Goal: Information Seeking & Learning: Learn about a topic

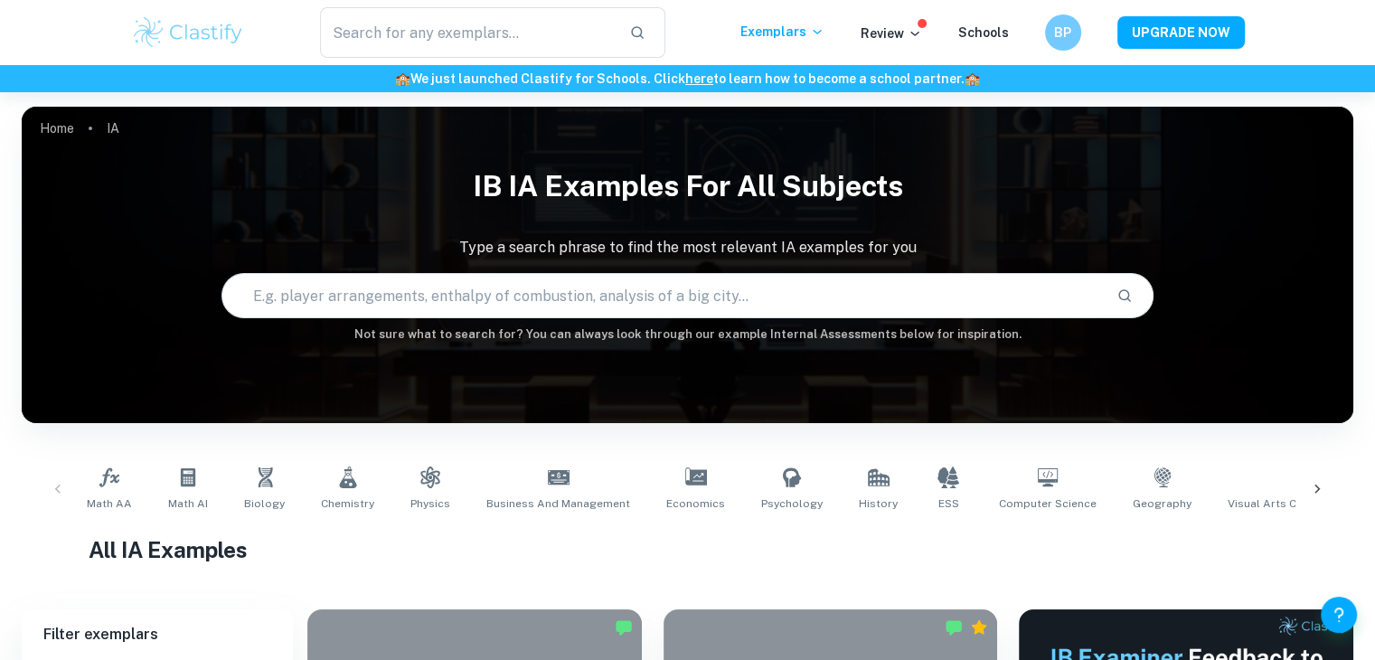
scroll to position [409, 0]
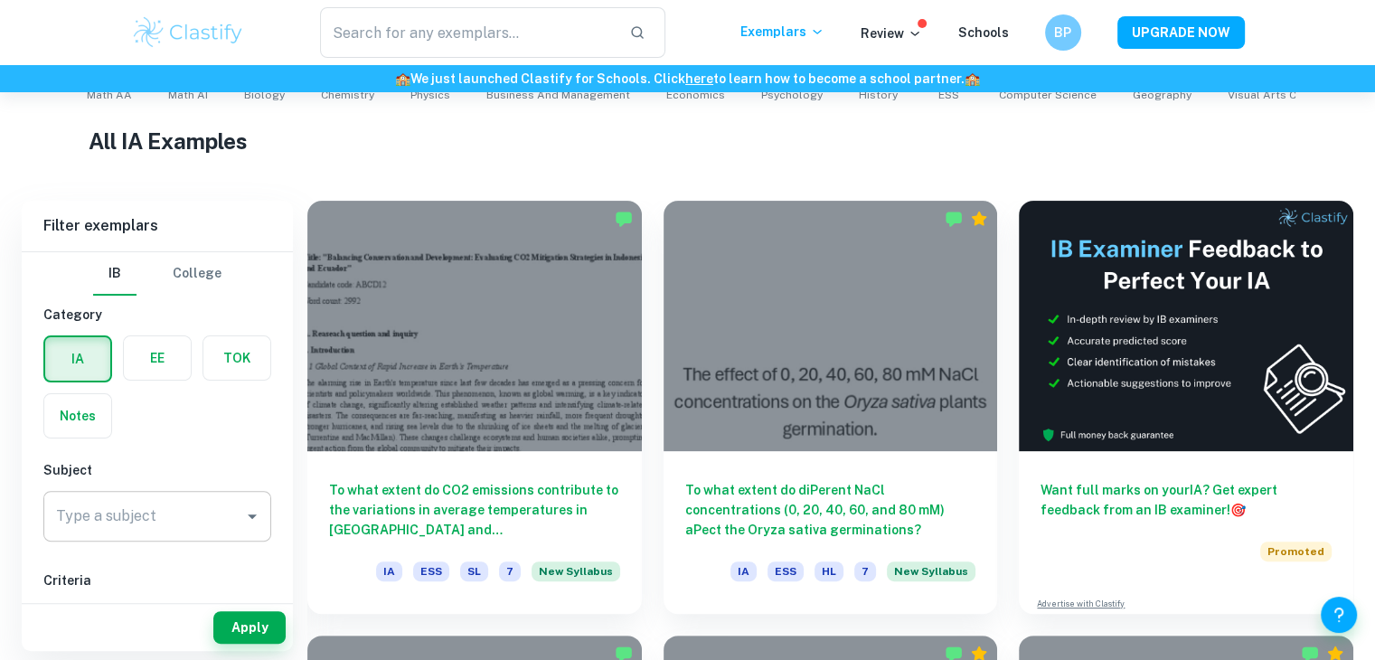
click at [129, 528] on input "Type a subject" at bounding box center [144, 516] width 184 height 34
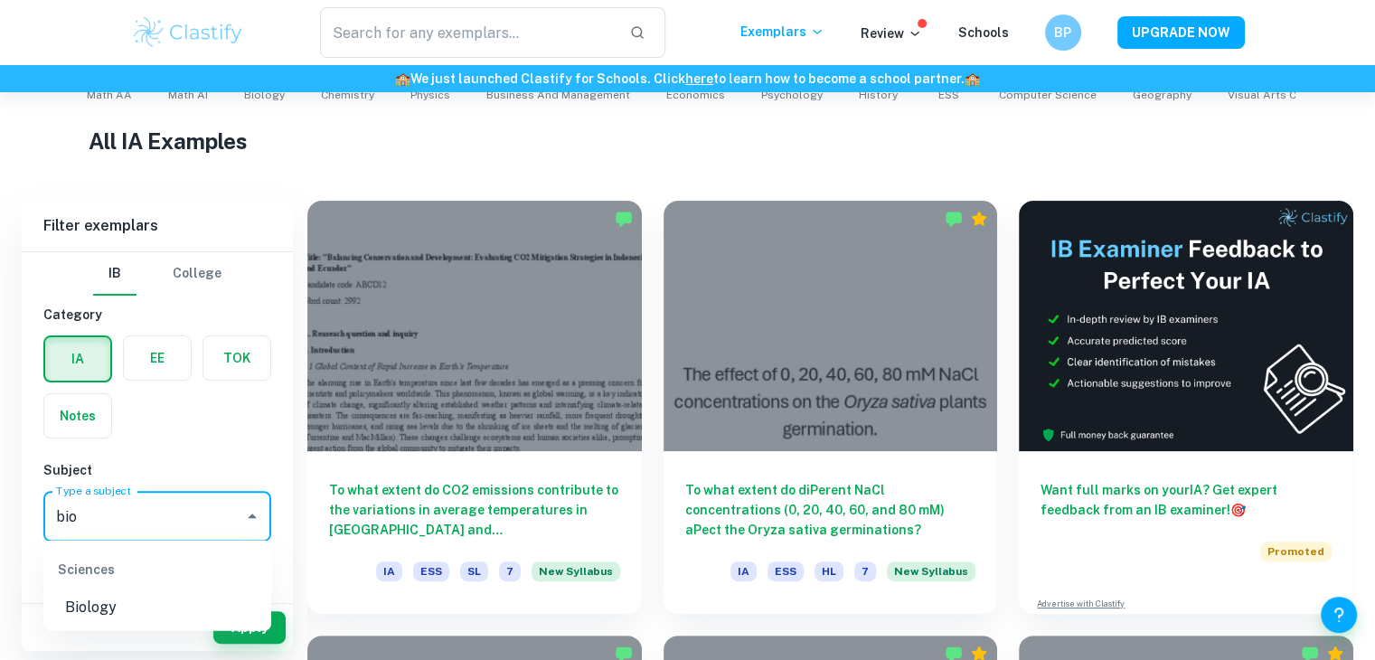
click at [118, 599] on li "Biology" at bounding box center [157, 607] width 228 height 33
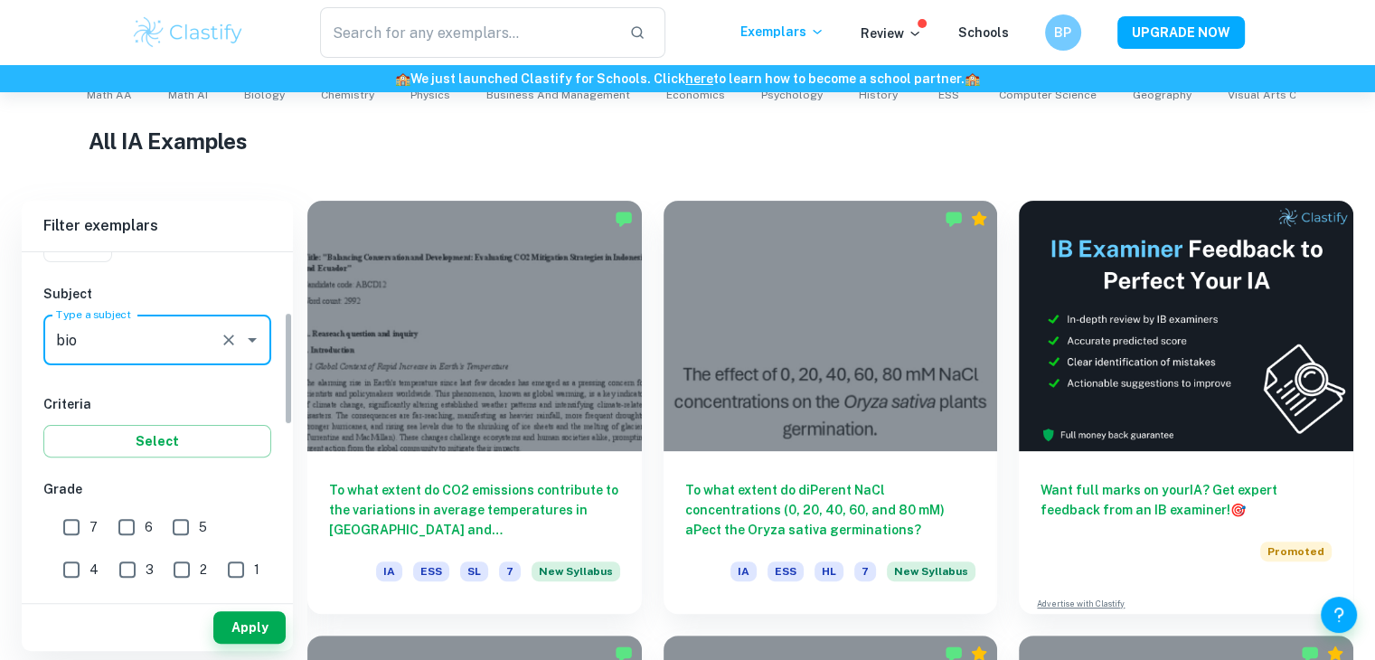
scroll to position [184, 0]
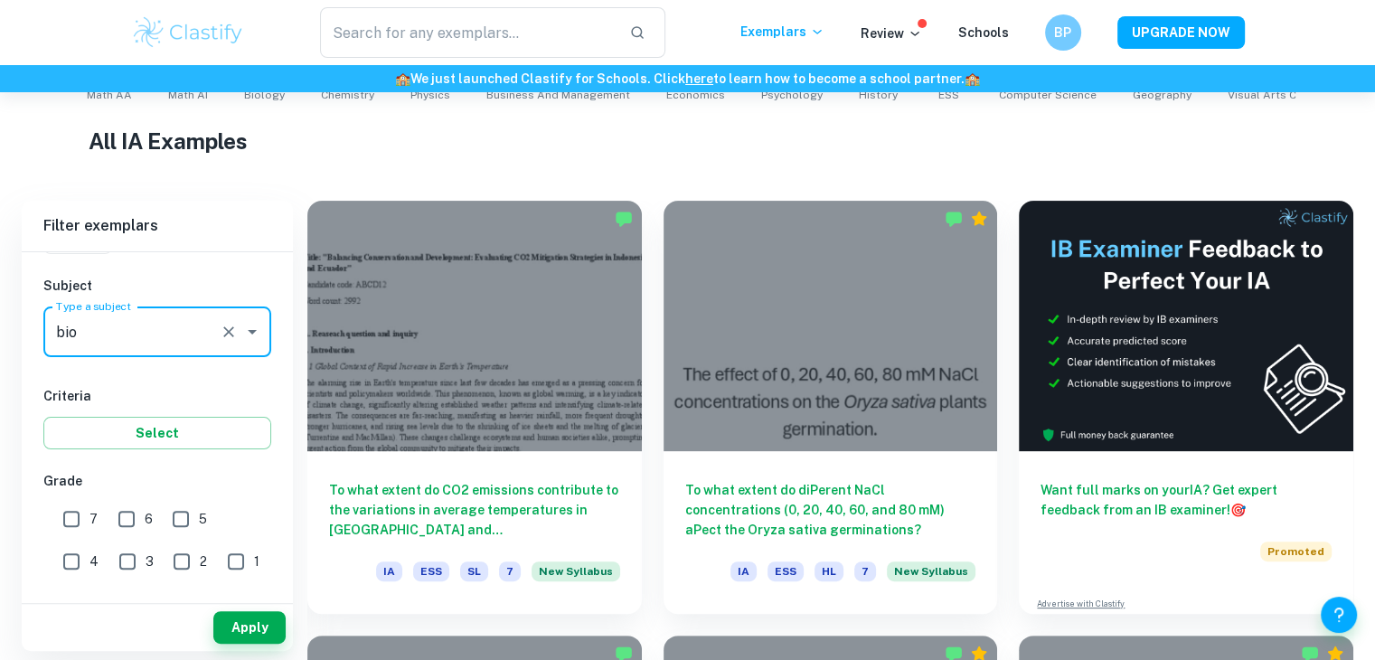
type input "Biology"
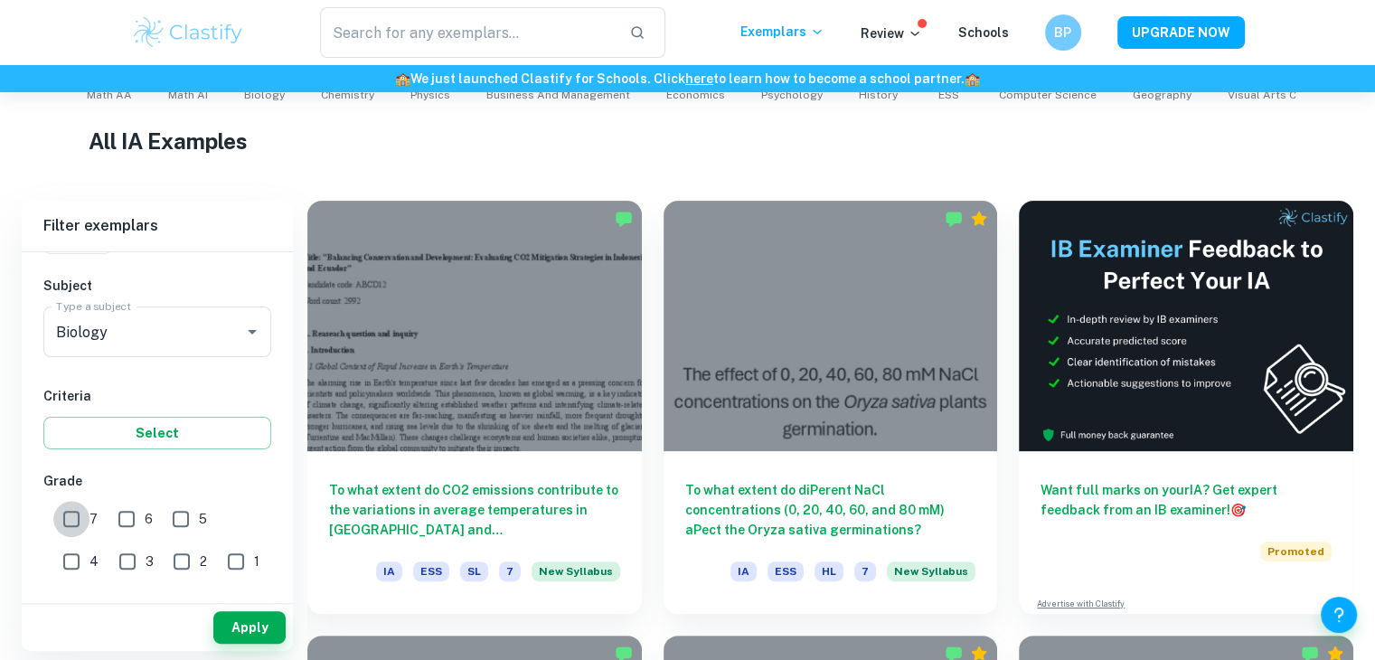
click at [72, 522] on input "7" at bounding box center [71, 519] width 36 height 36
checkbox input "true"
click at [134, 525] on input "6" at bounding box center [126, 519] width 36 height 36
checkbox input "true"
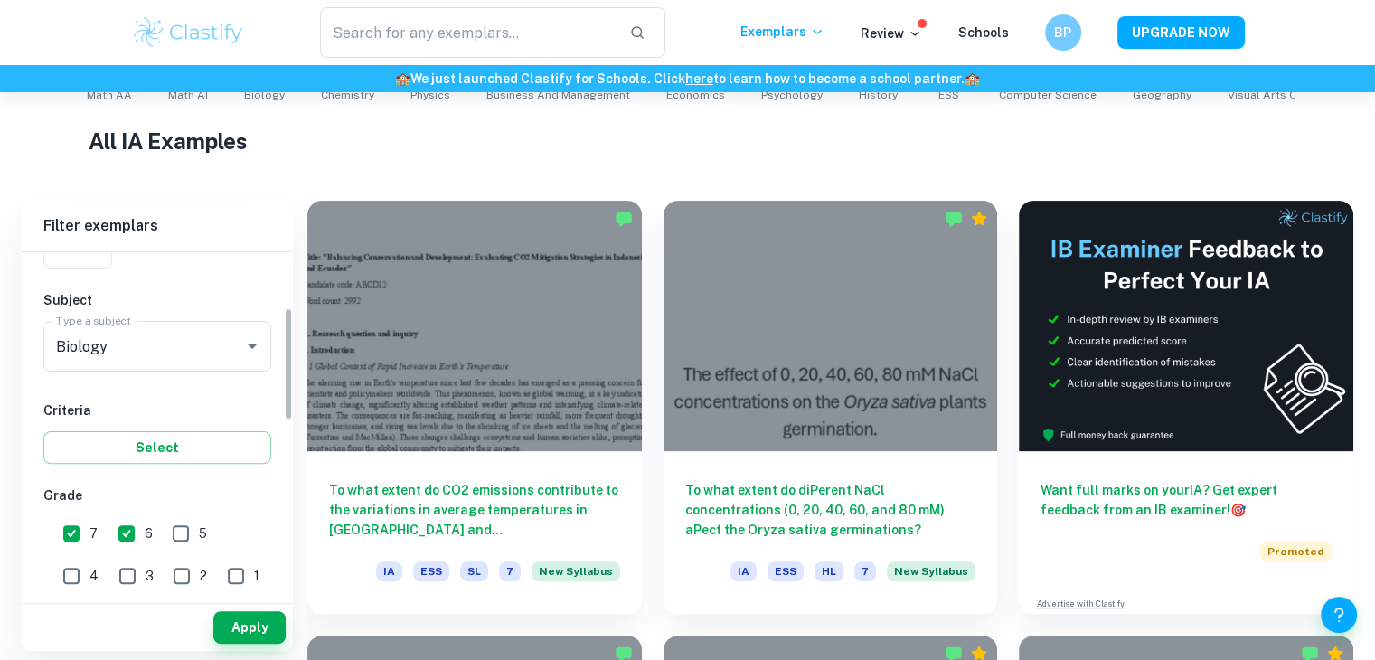
scroll to position [179, 0]
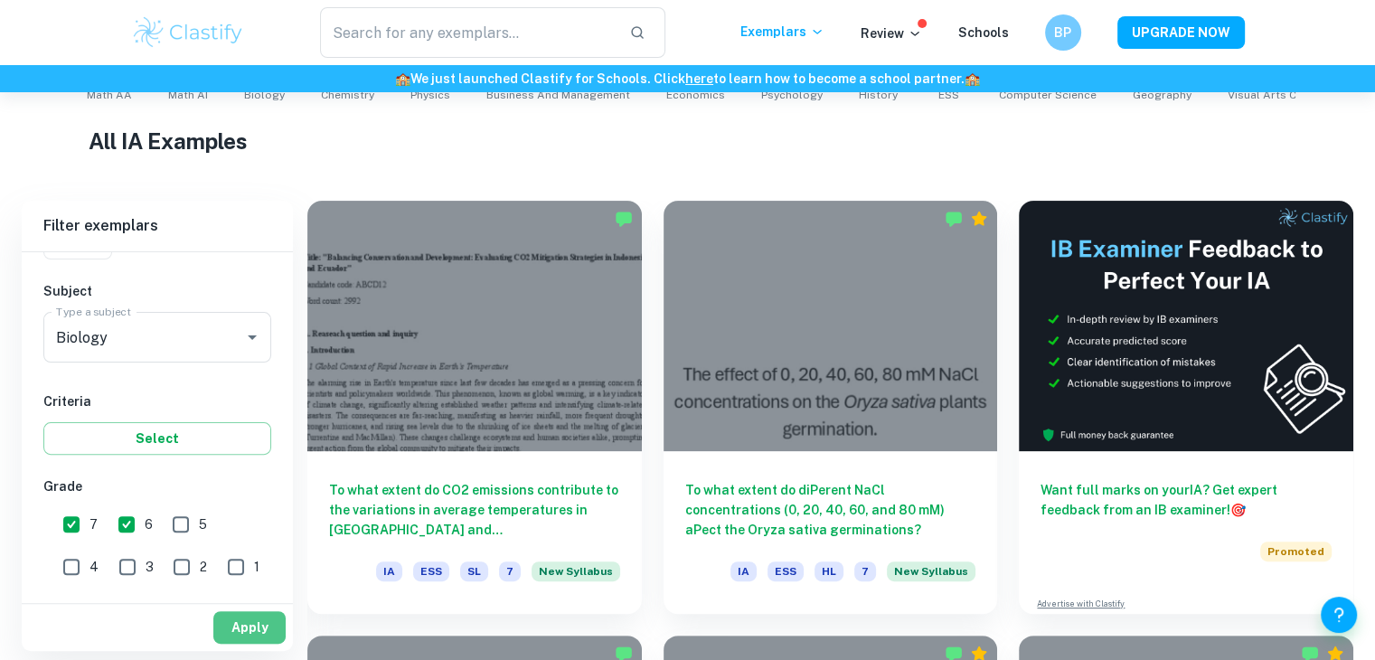
click at [242, 618] on button "Apply" at bounding box center [249, 627] width 72 height 33
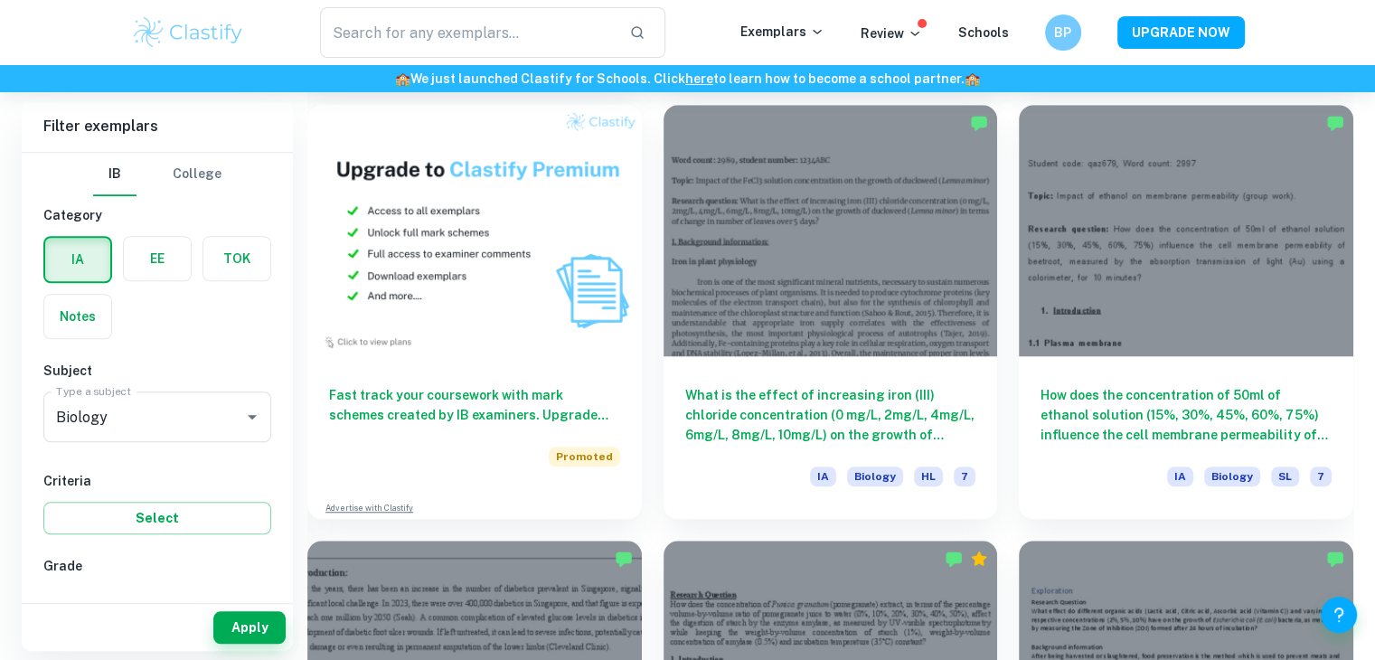
scroll to position [1244, 0]
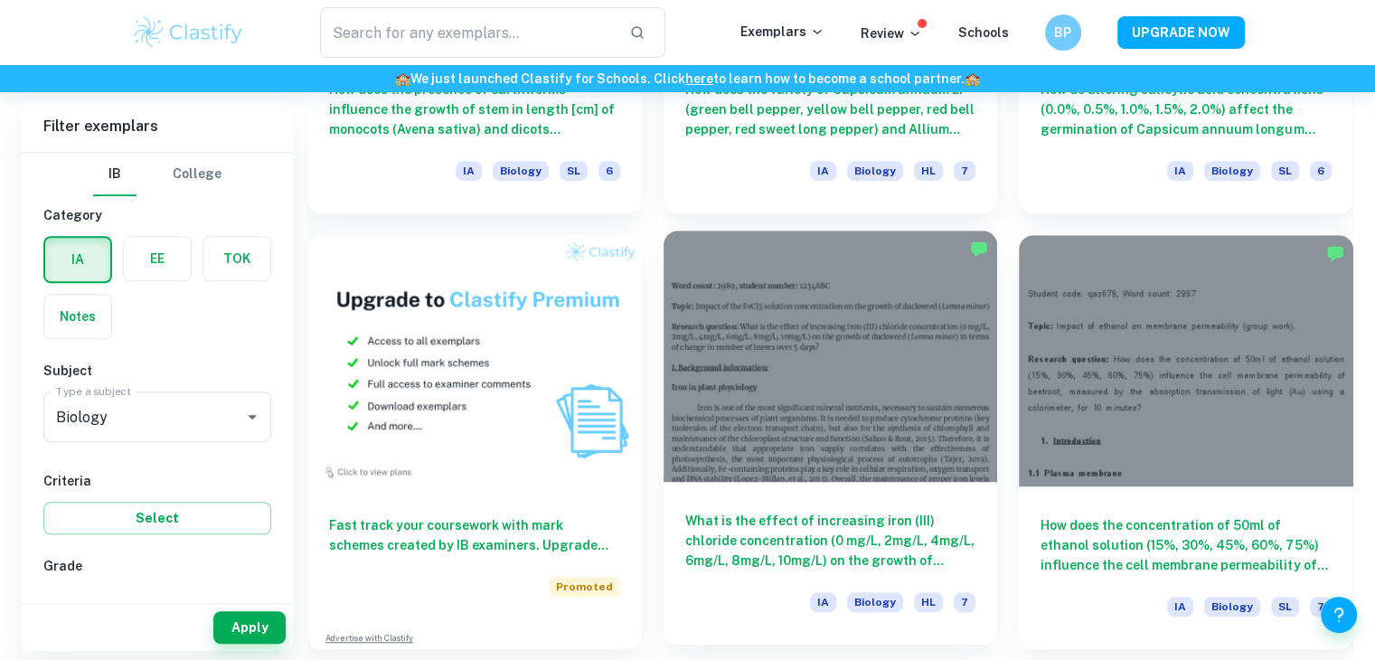
click at [871, 396] on div at bounding box center [831, 356] width 335 height 250
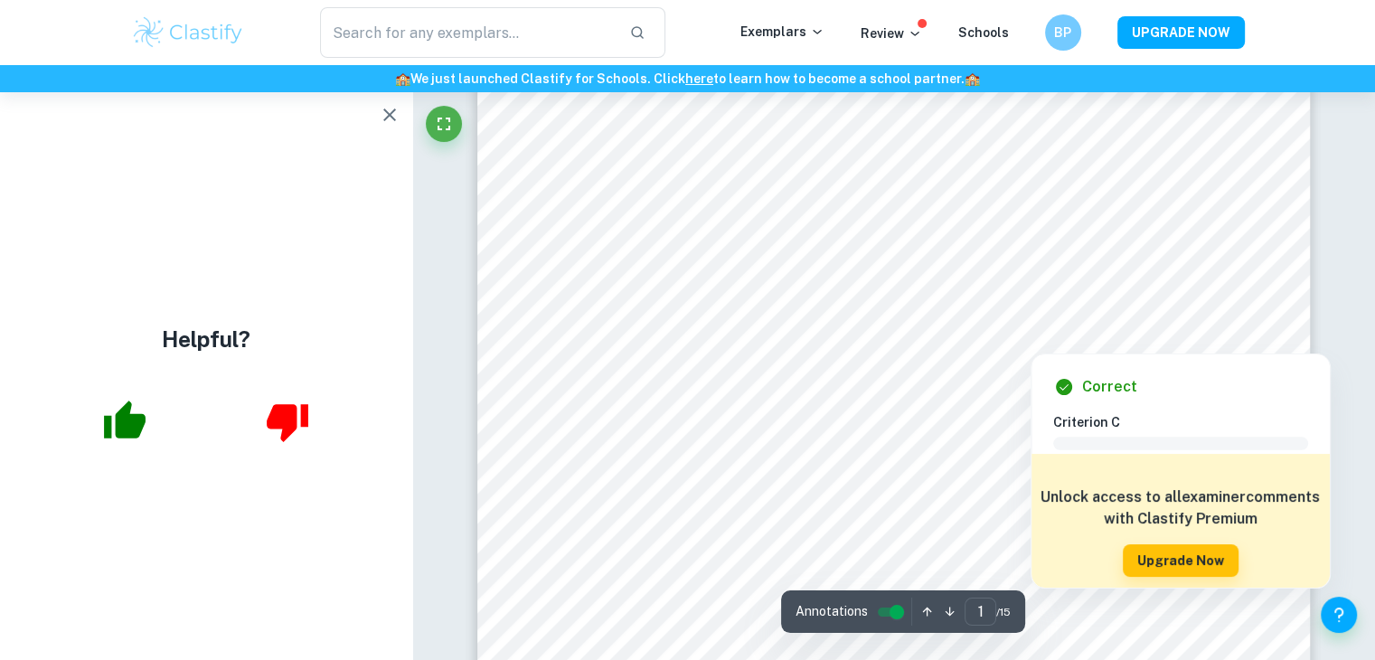
scroll to position [184, 0]
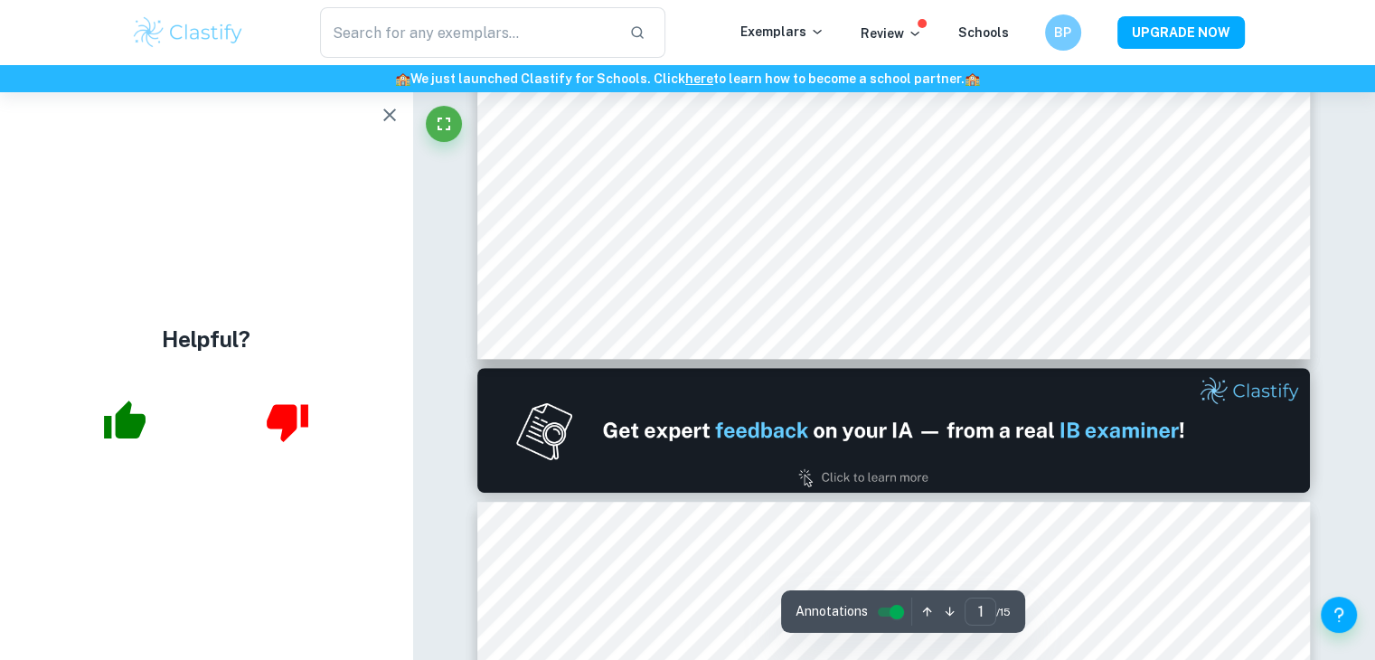
type input "2"
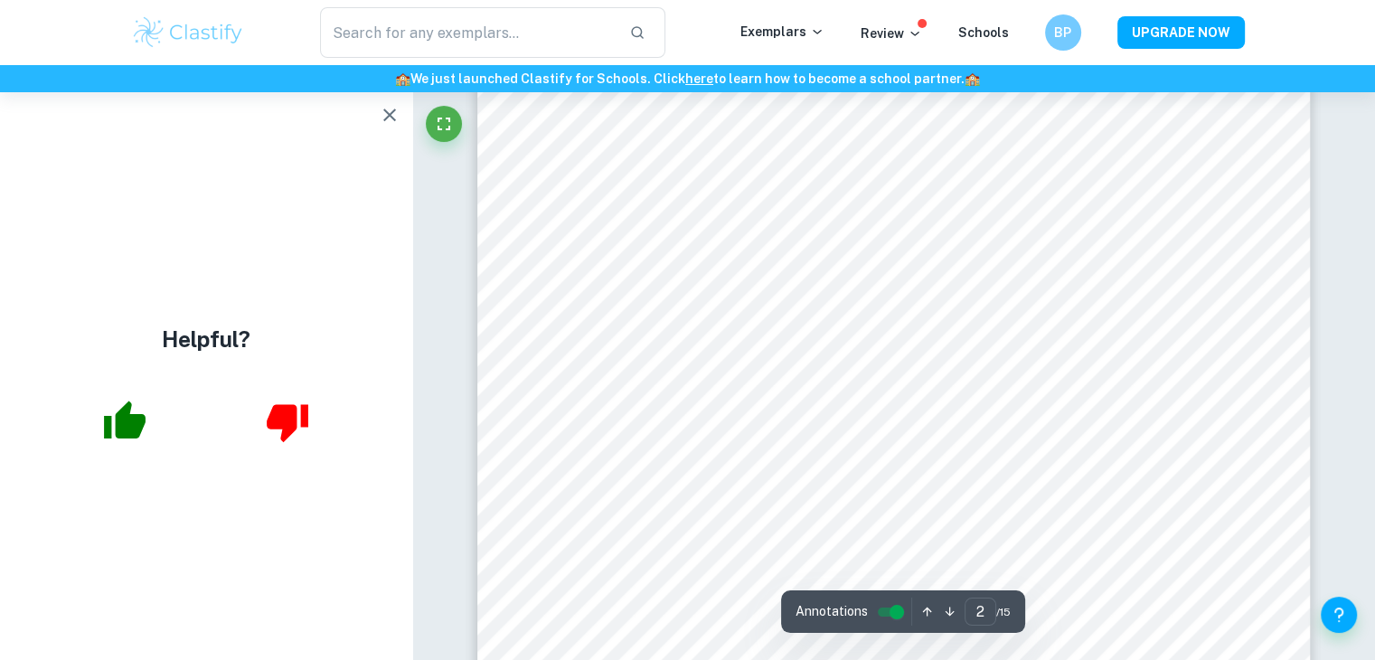
scroll to position [1716, 0]
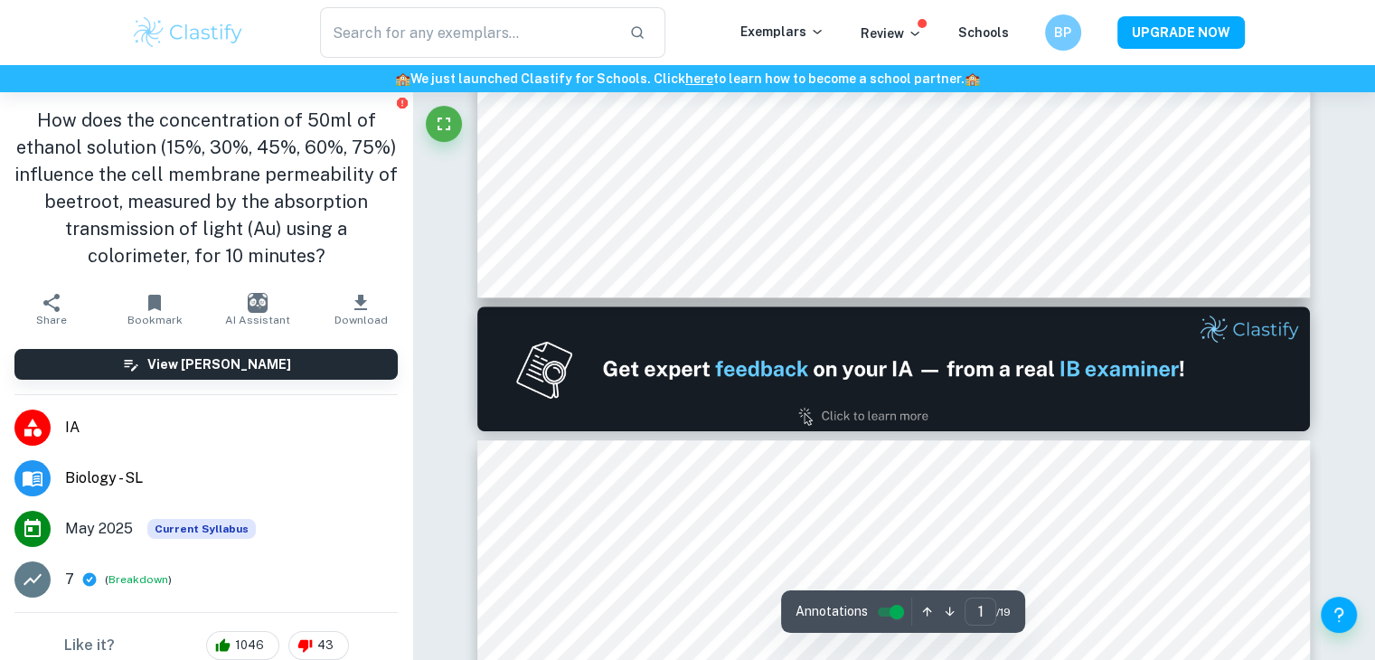
type input "2"
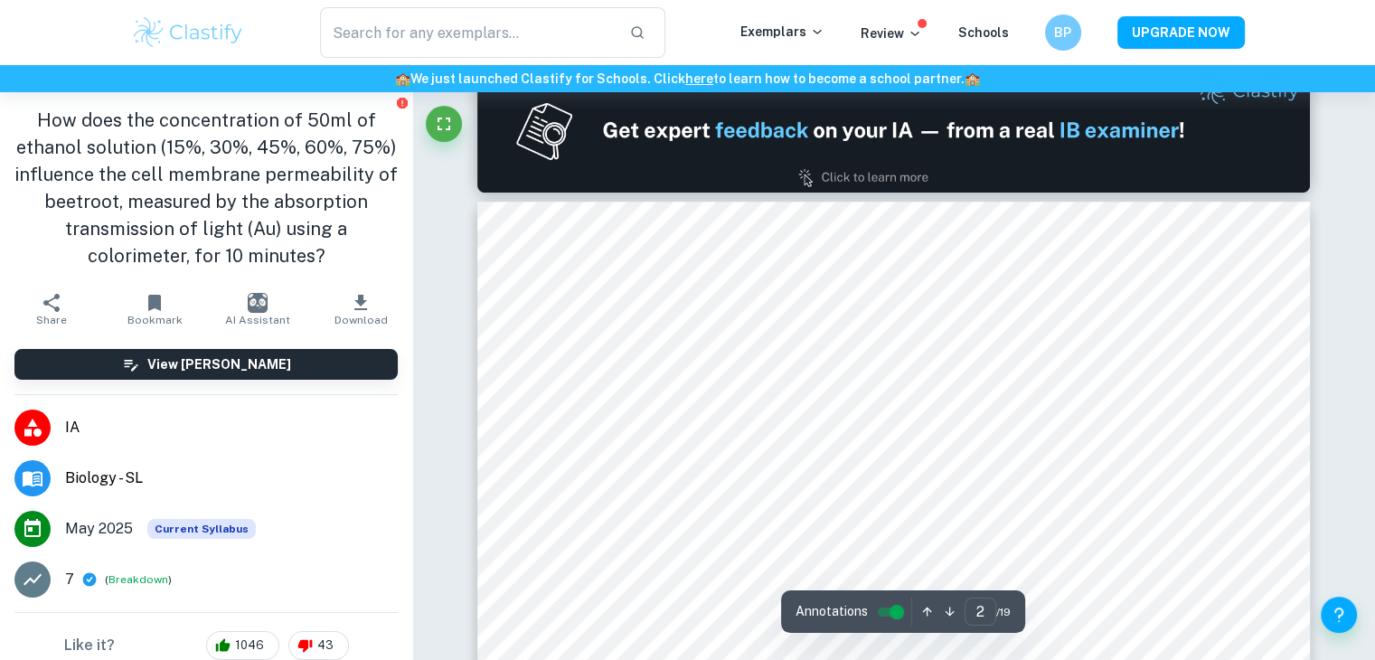
scroll to position [1405, 0]
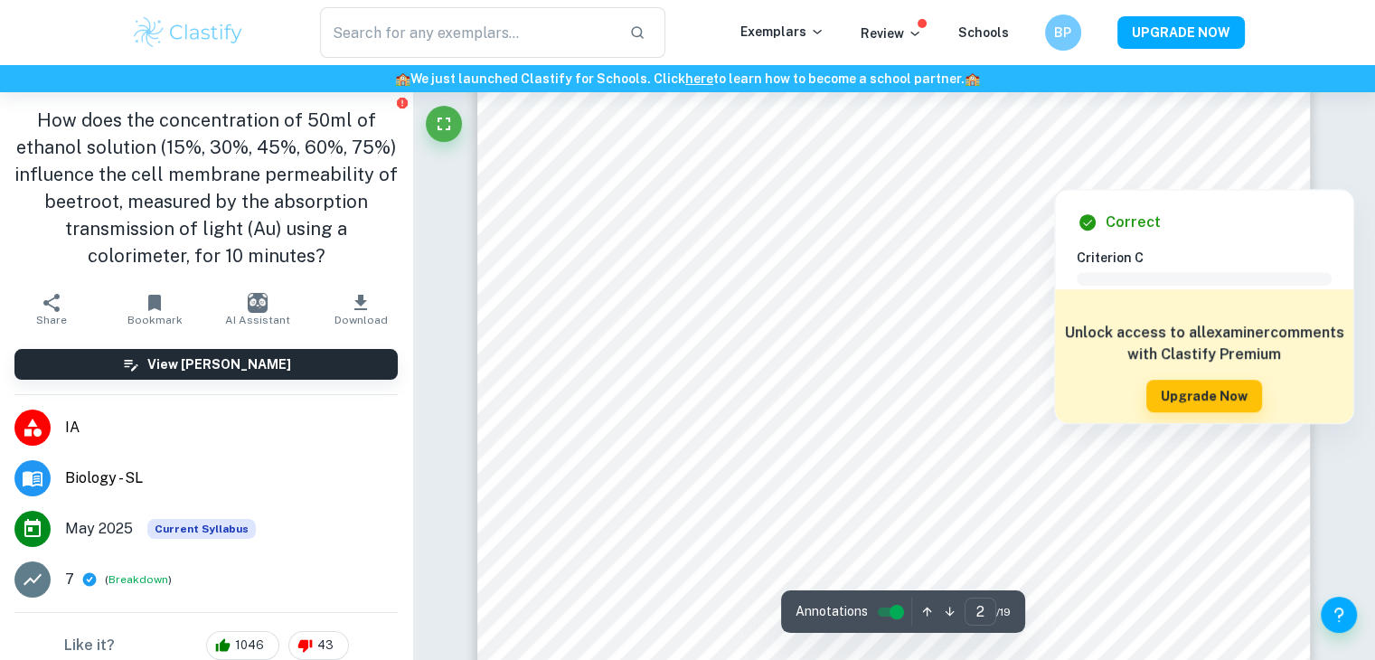
click at [1093, 176] on div at bounding box center [1117, 175] width 188 height 19
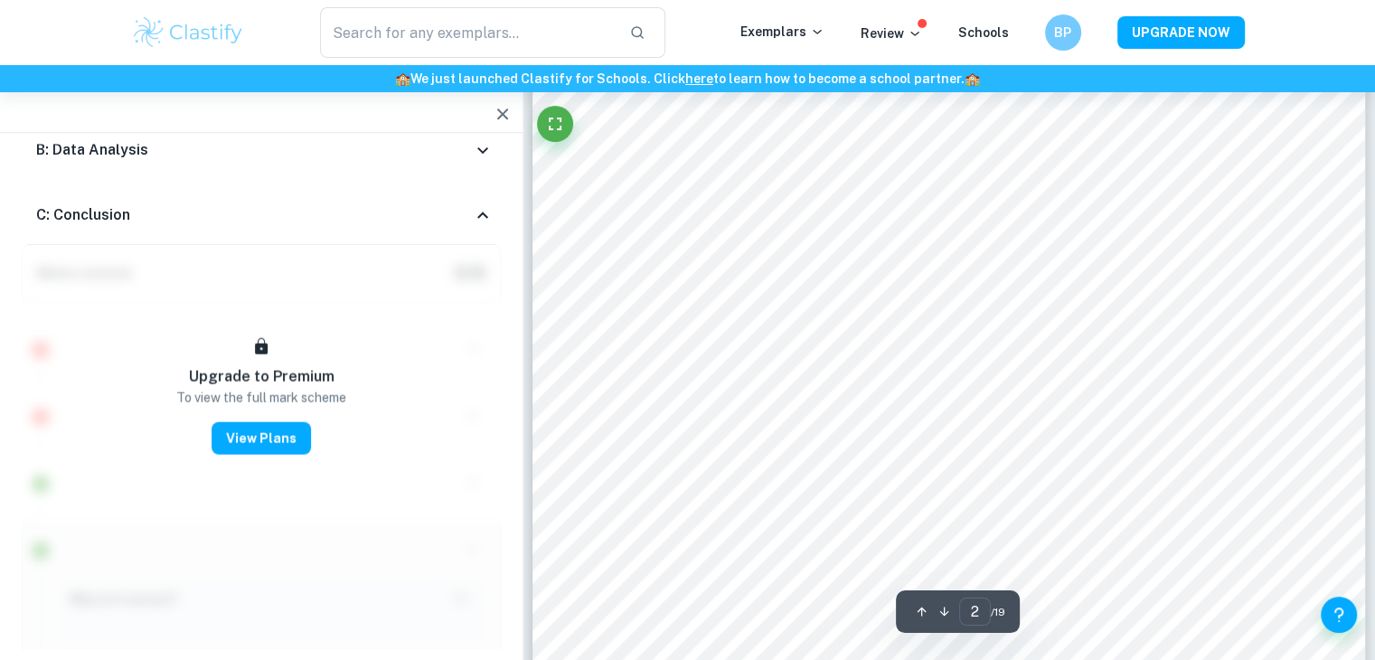
scroll to position [1862, 0]
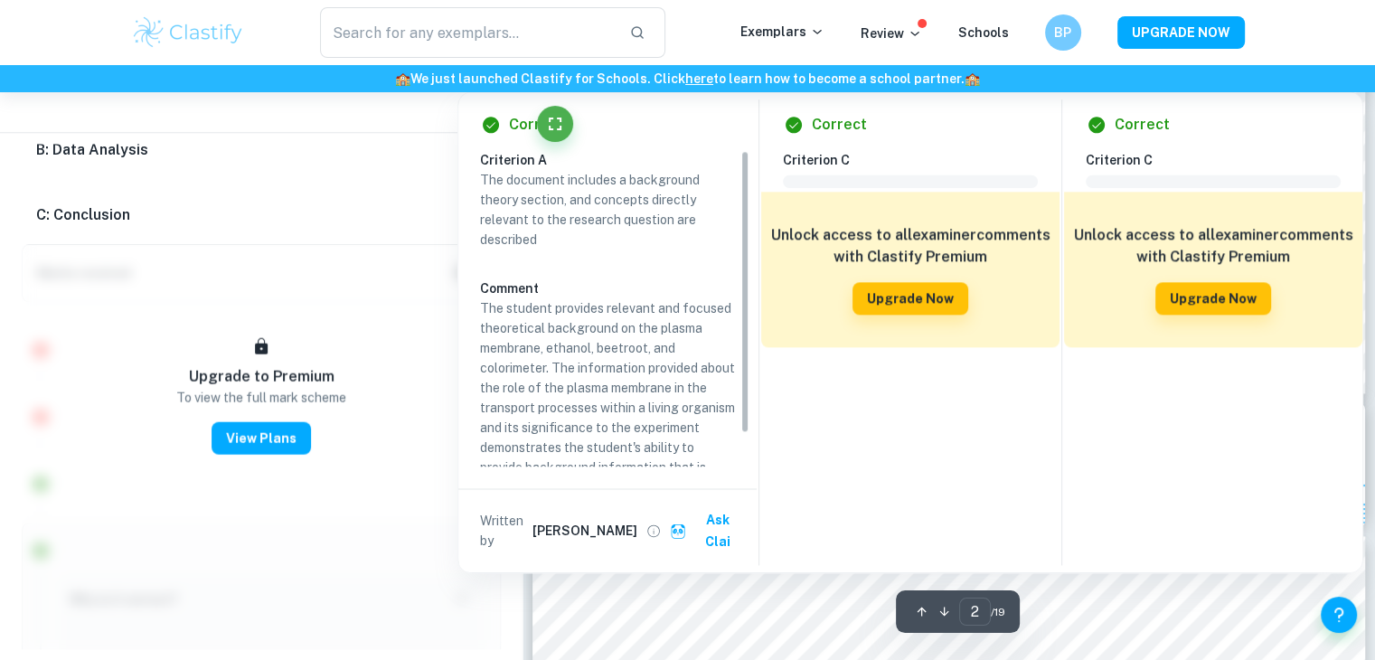
type input "3"
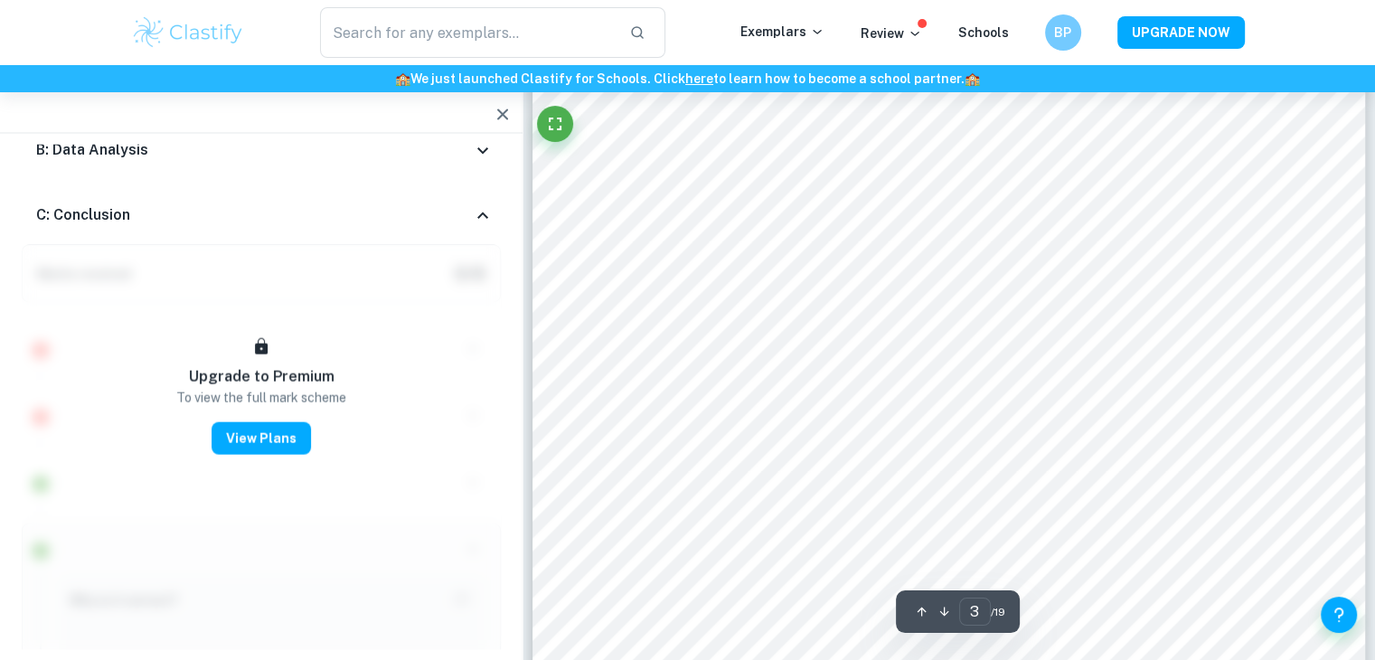
scroll to position [3148, 0]
